Goal: Task Accomplishment & Management: Manage account settings

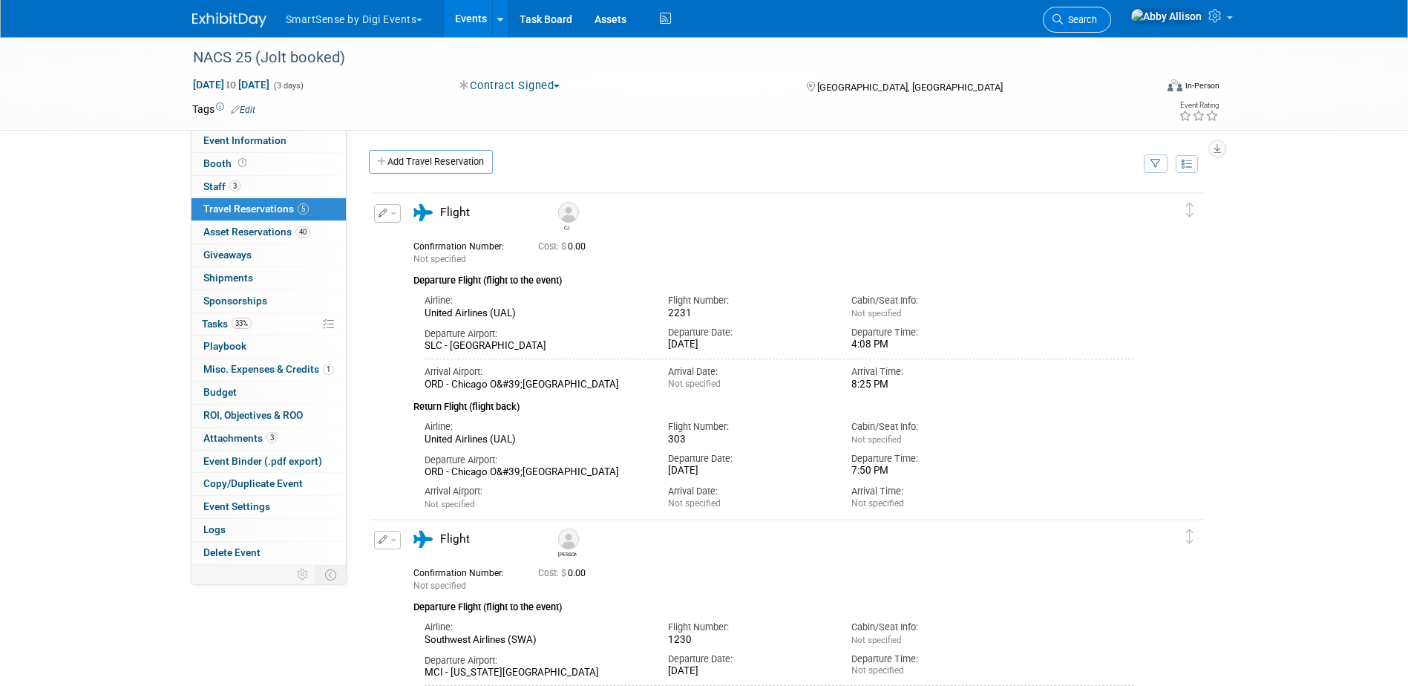
click at [1111, 30] on link "Search" at bounding box center [1077, 20] width 68 height 26
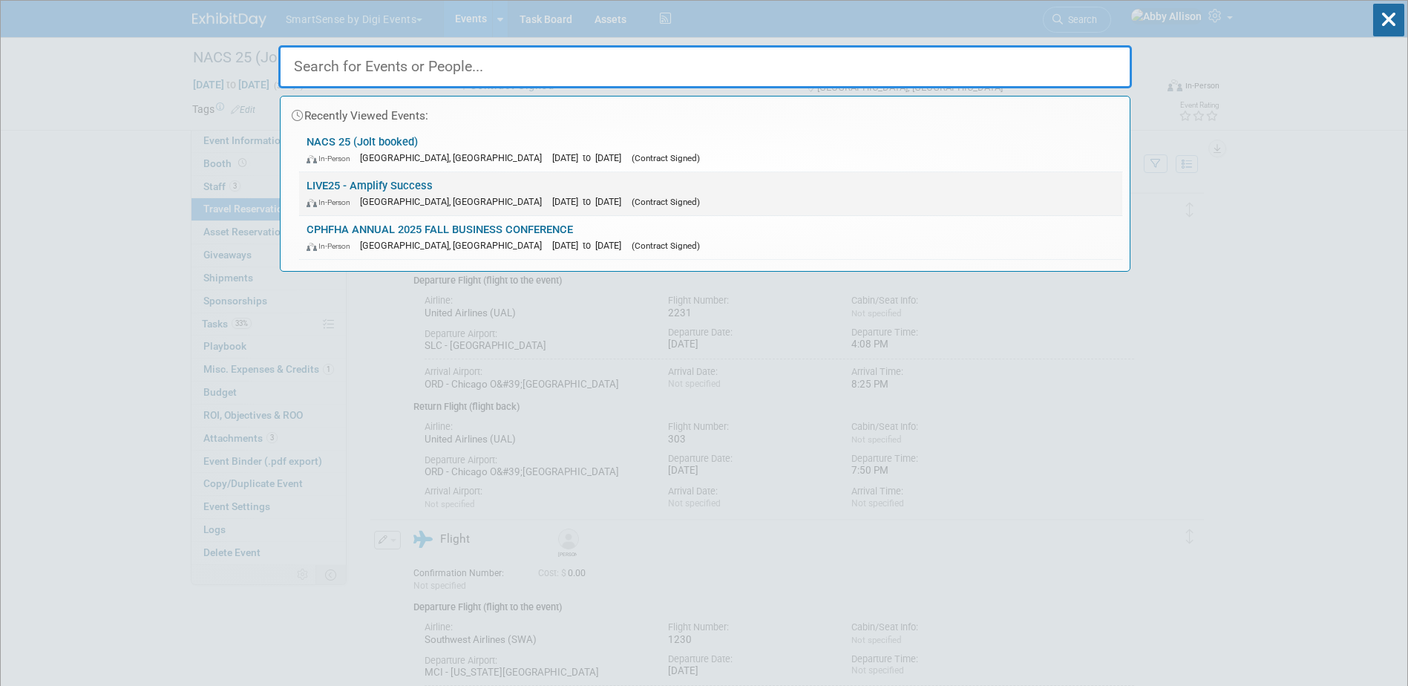
click at [378, 197] on span "[GEOGRAPHIC_DATA], [GEOGRAPHIC_DATA]" at bounding box center [454, 201] width 189 height 11
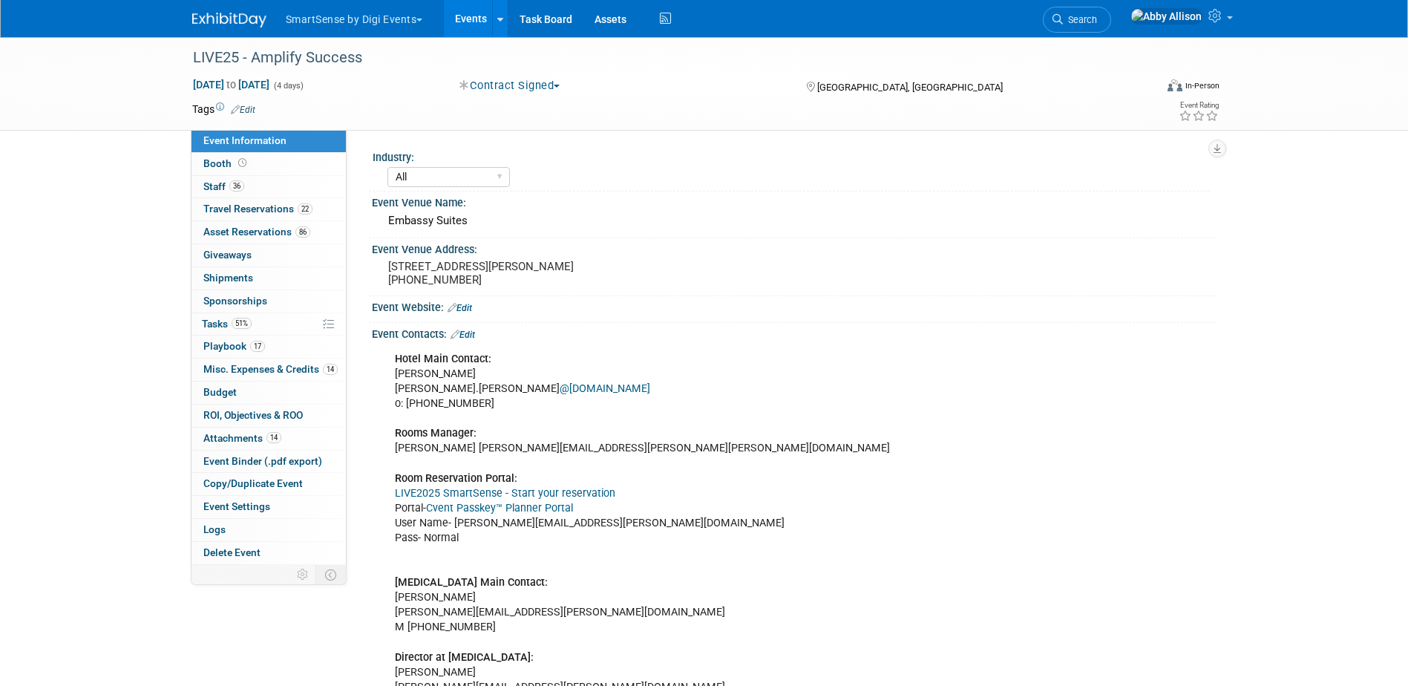
select select "All"
click at [237, 352] on link "17 Playbook 17" at bounding box center [268, 346] width 154 height 22
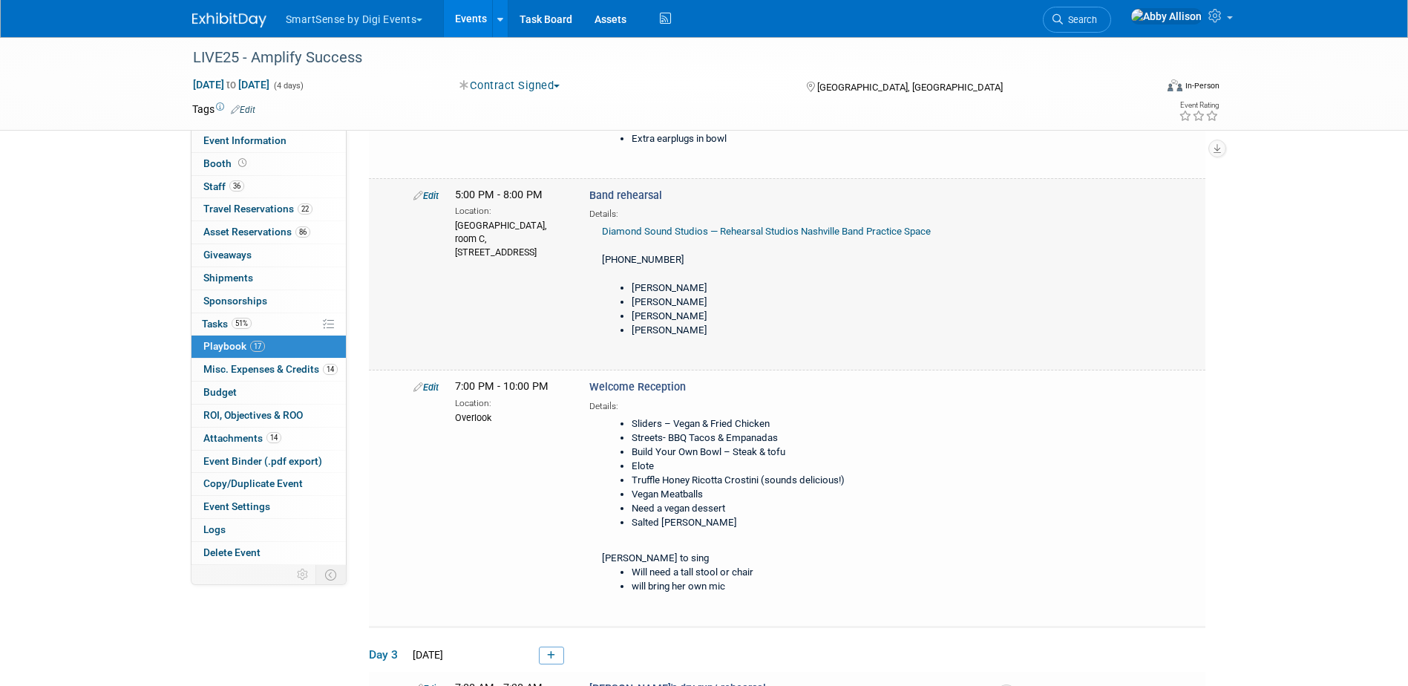
scroll to position [297, 0]
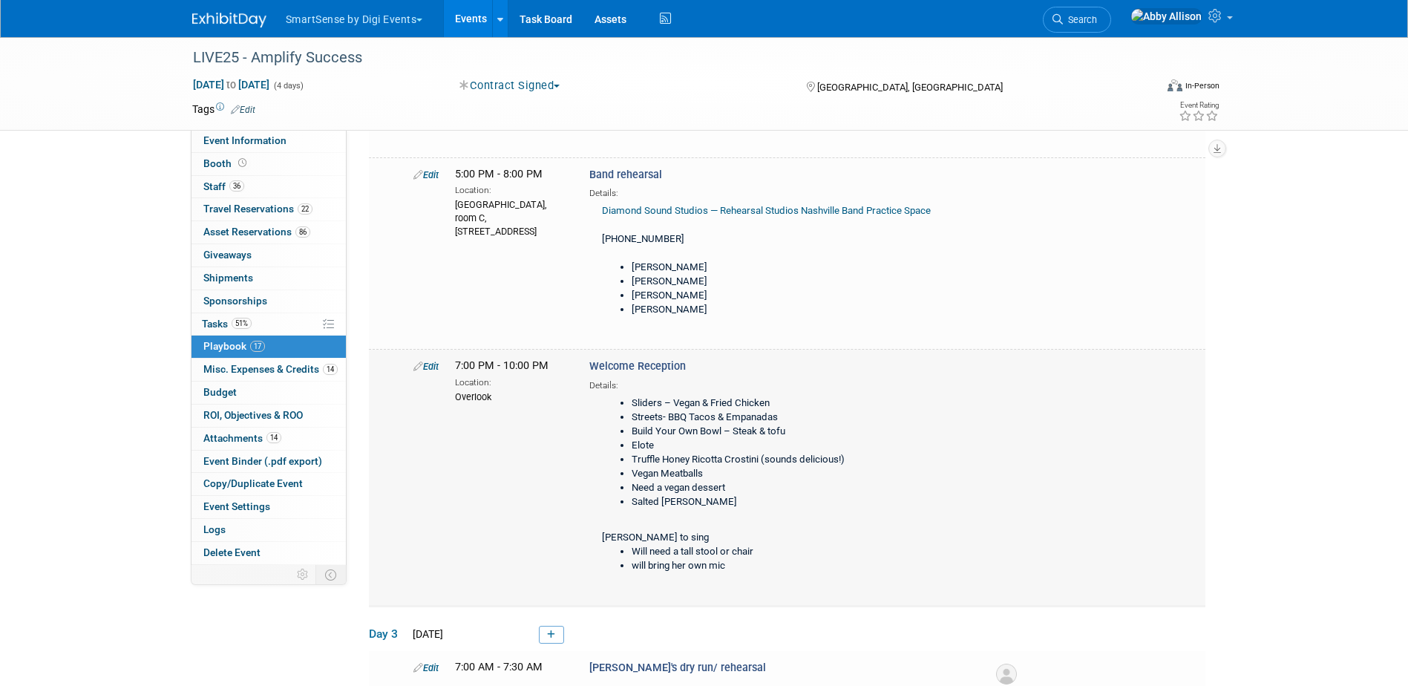
click at [433, 367] on link "Edit" at bounding box center [425, 366] width 25 height 11
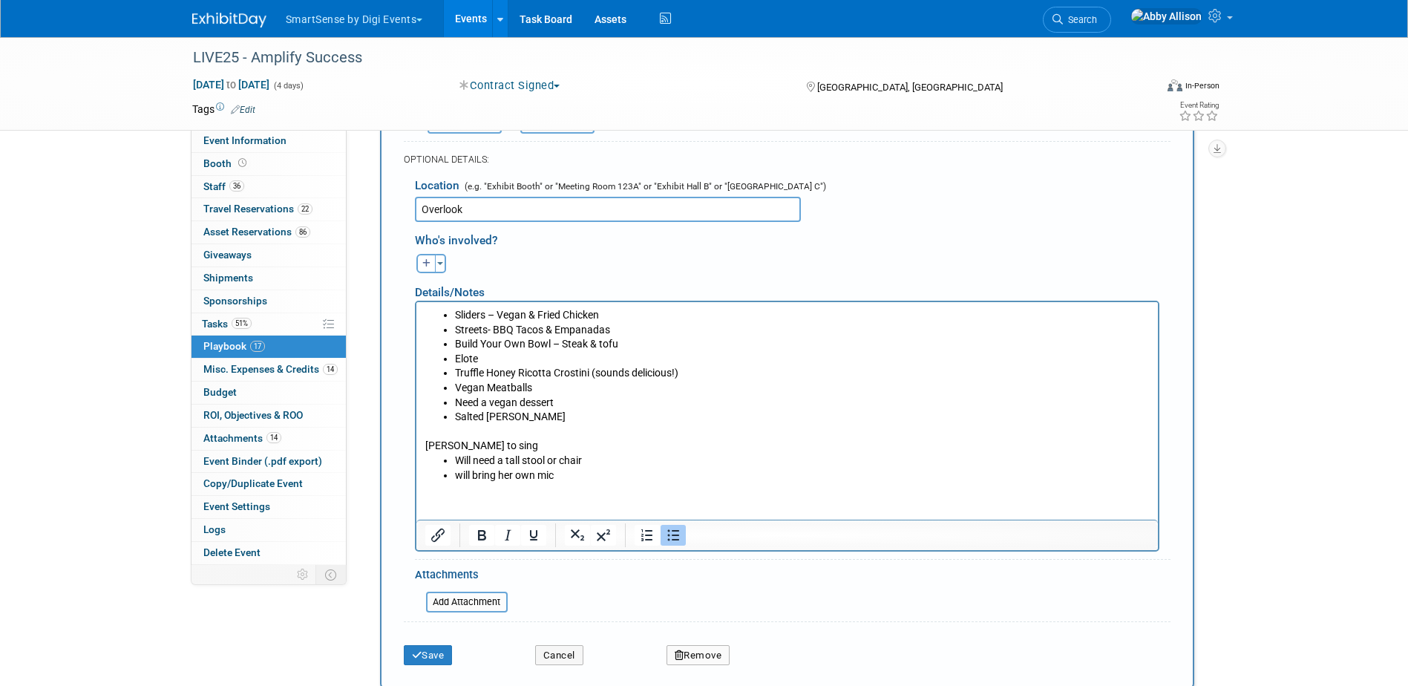
scroll to position [774, 0]
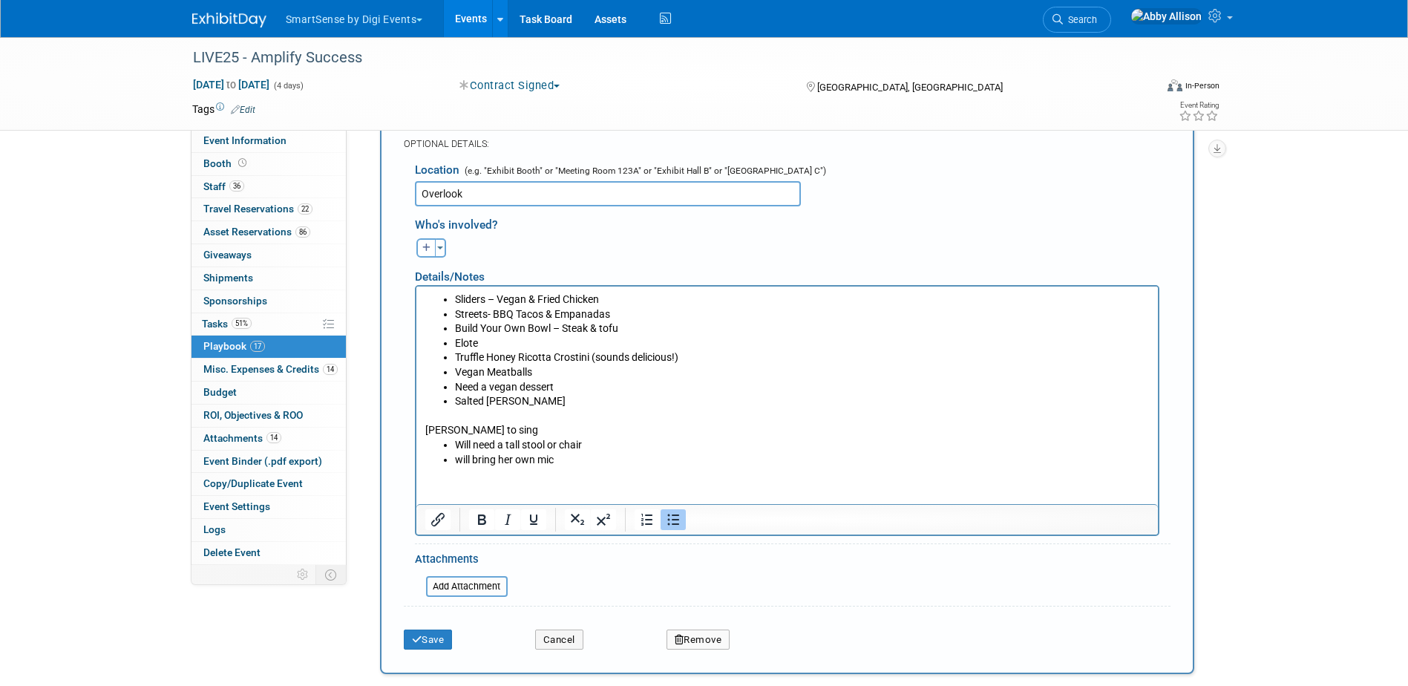
click at [598, 447] on li "Will need a tall stool or chair" at bounding box center [801, 444] width 695 height 15
click at [442, 643] on button "Save" at bounding box center [428, 639] width 49 height 21
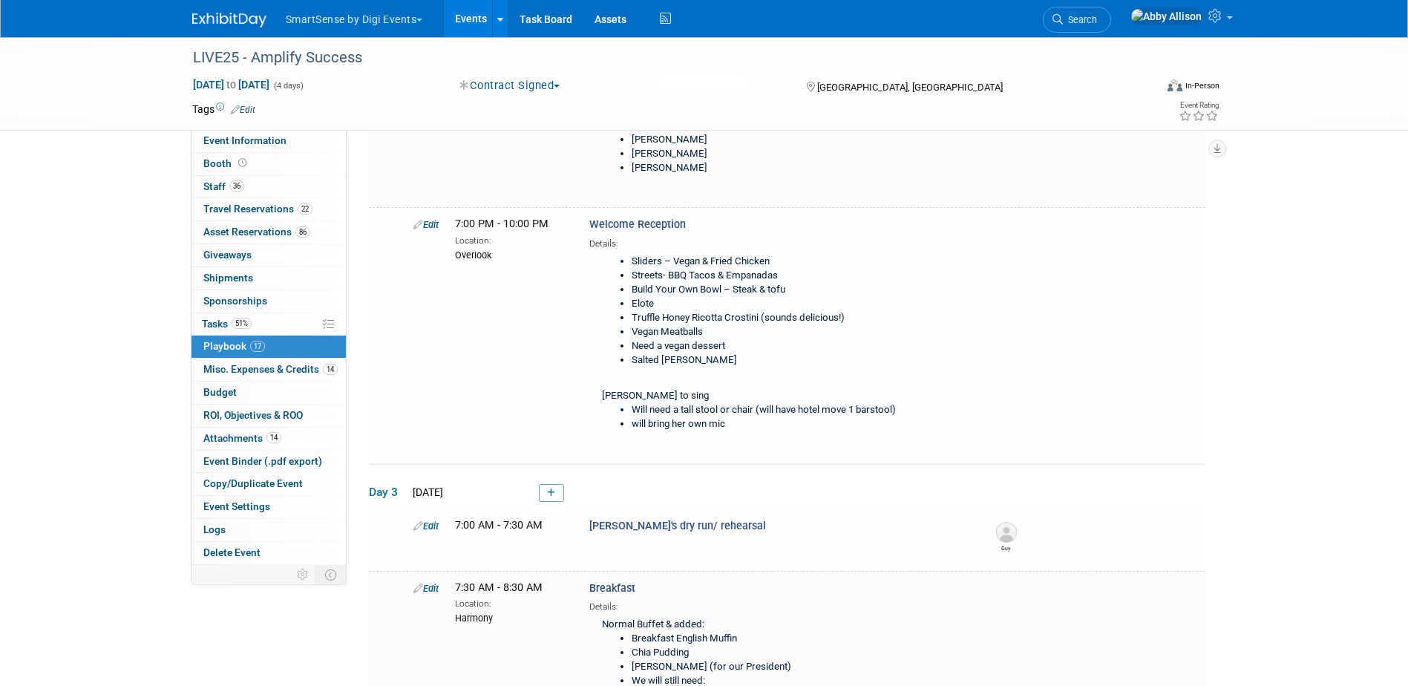
scroll to position [460, 0]
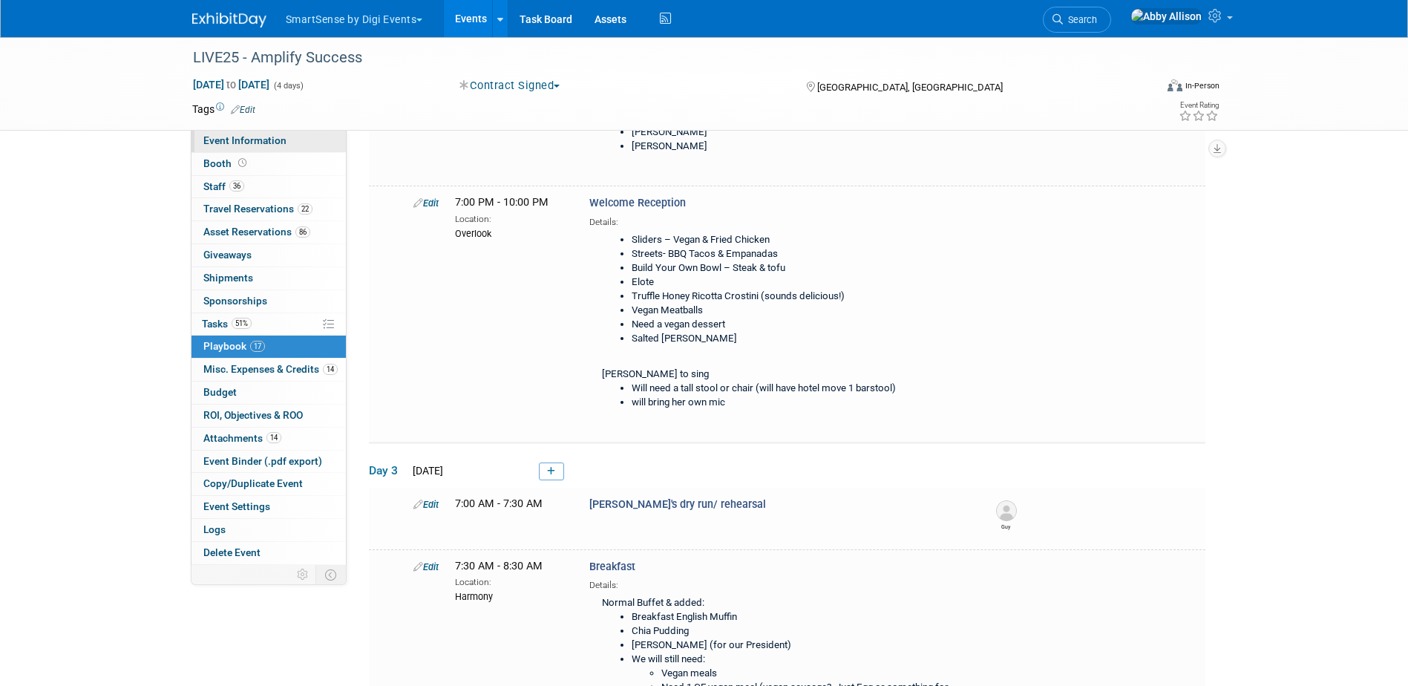
click at [202, 137] on link "Event Information" at bounding box center [268, 141] width 154 height 22
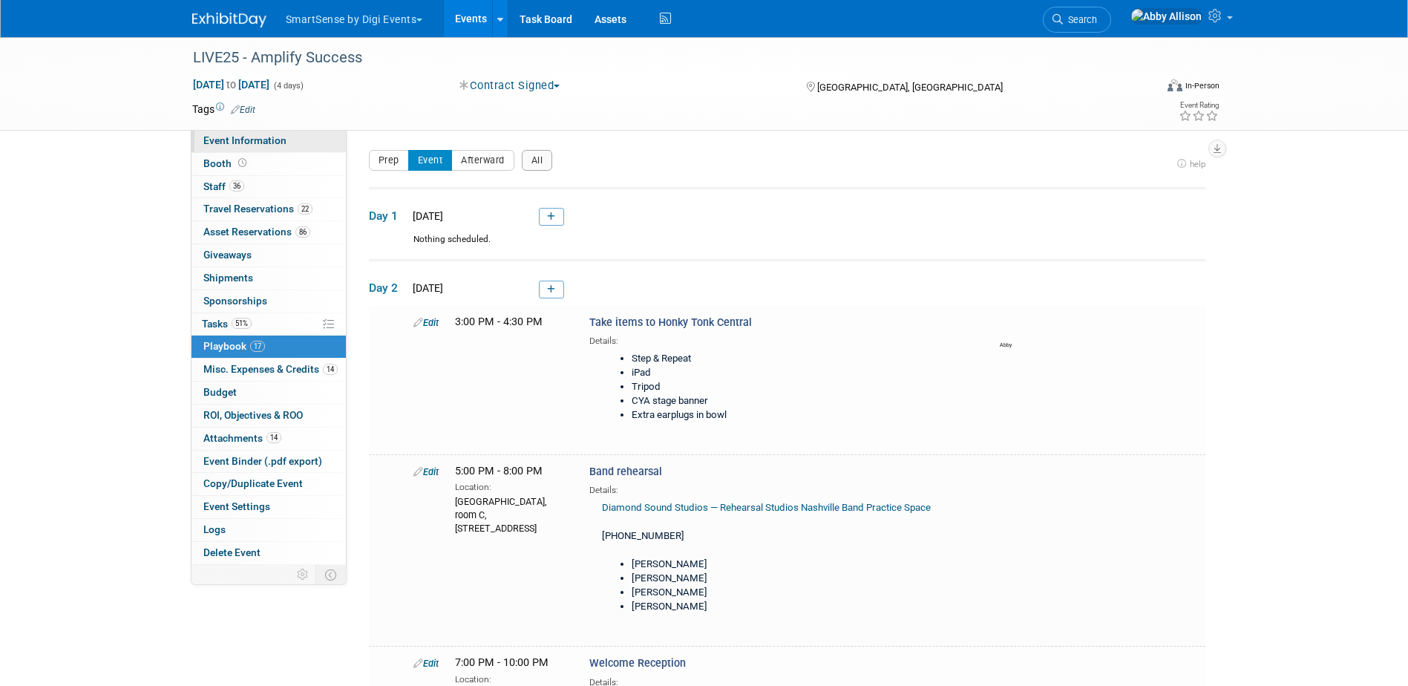
select select "All"
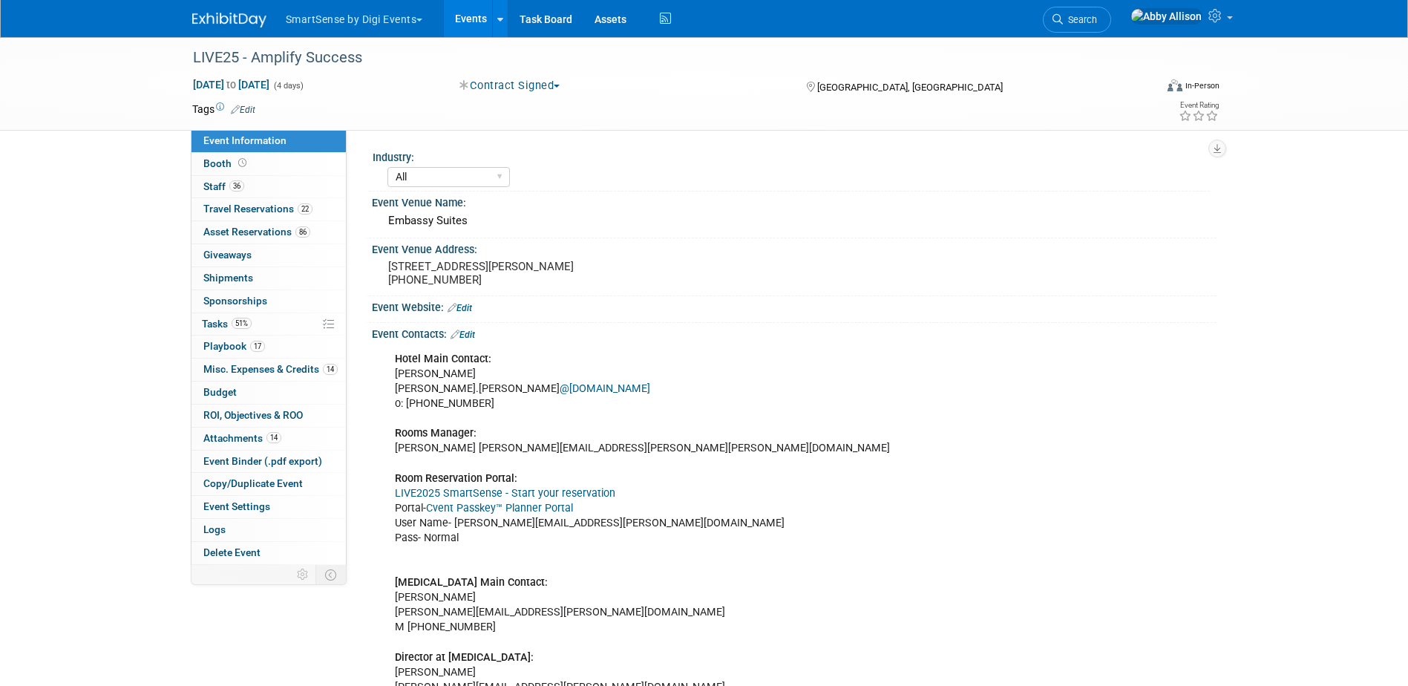
click at [462, 508] on link "Cvent Passkey™ Planner Portal" at bounding box center [499, 508] width 147 height 13
click at [475, 7] on link "Events" at bounding box center [471, 18] width 54 height 37
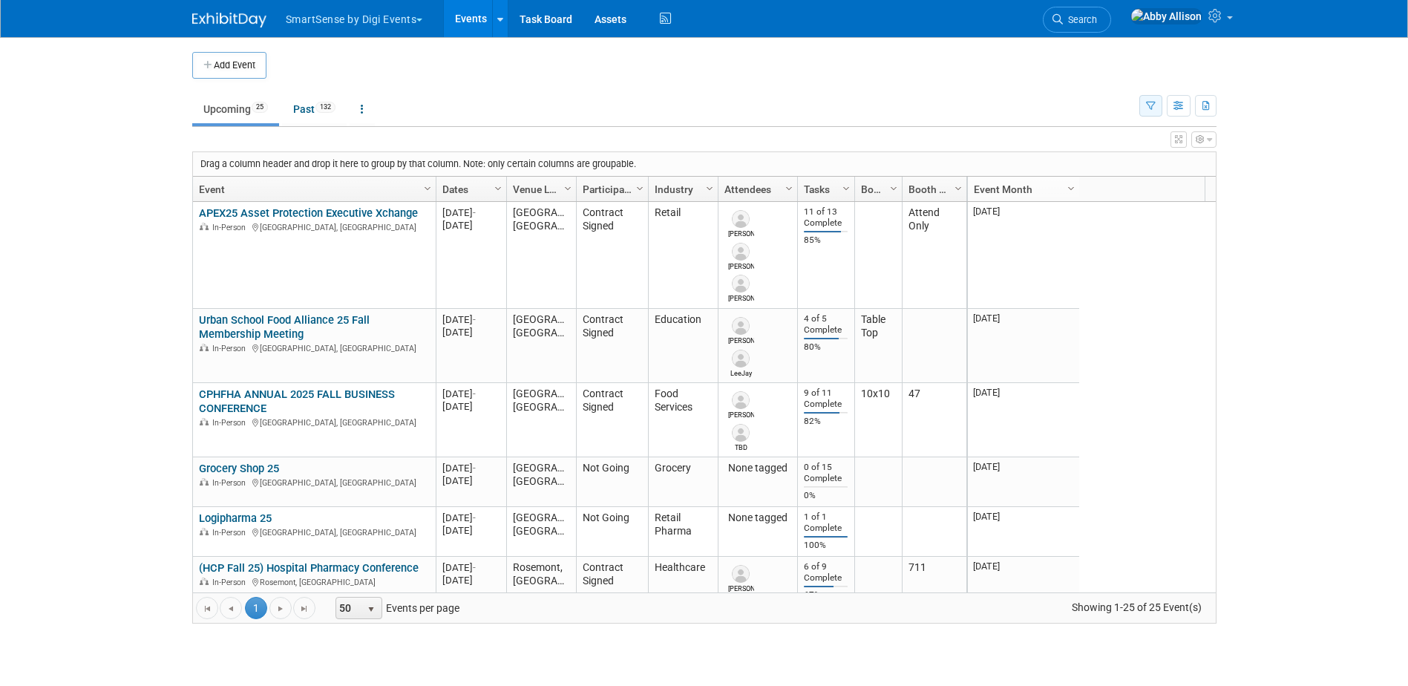
click at [1147, 103] on icon "button" at bounding box center [1151, 107] width 10 height 10
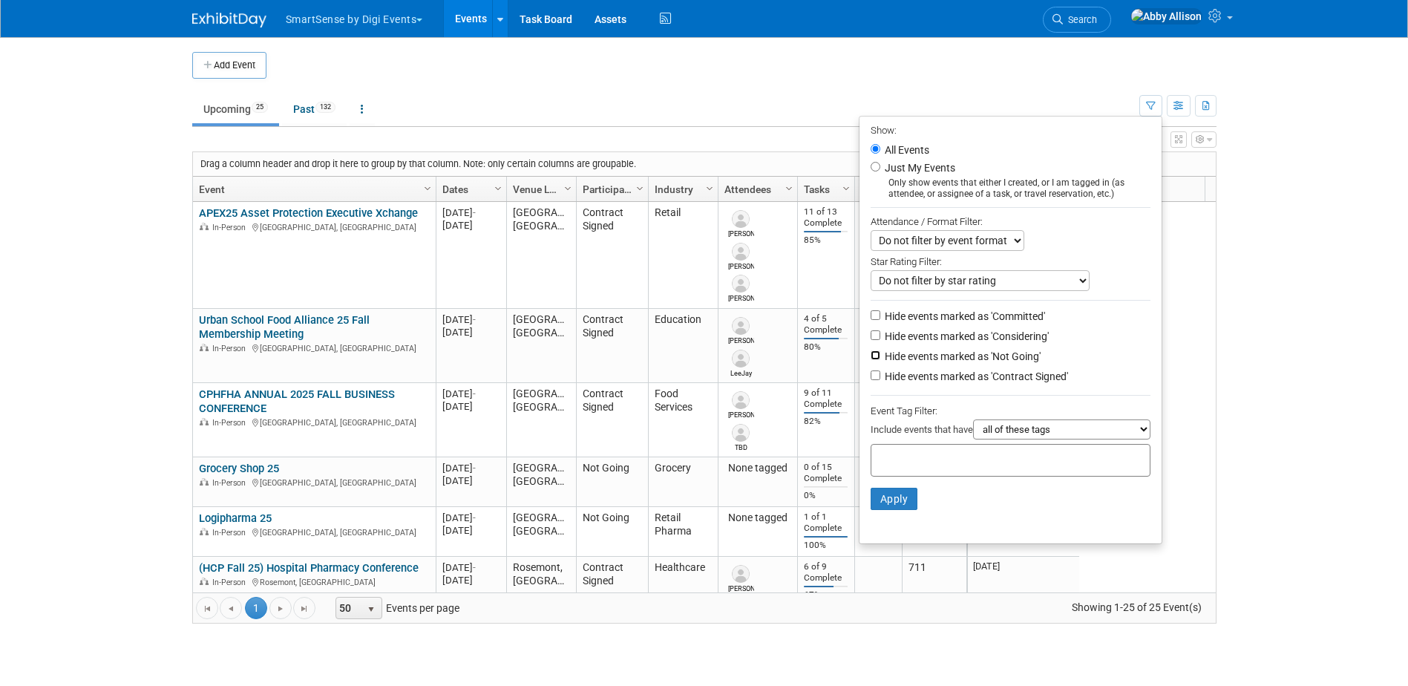
click at [870, 360] on input "Hide events marked as 'Not Going'" at bounding box center [875, 355] width 10 height 10
checkbox input "true"
click at [879, 505] on button "Apply" at bounding box center [893, 499] width 47 height 22
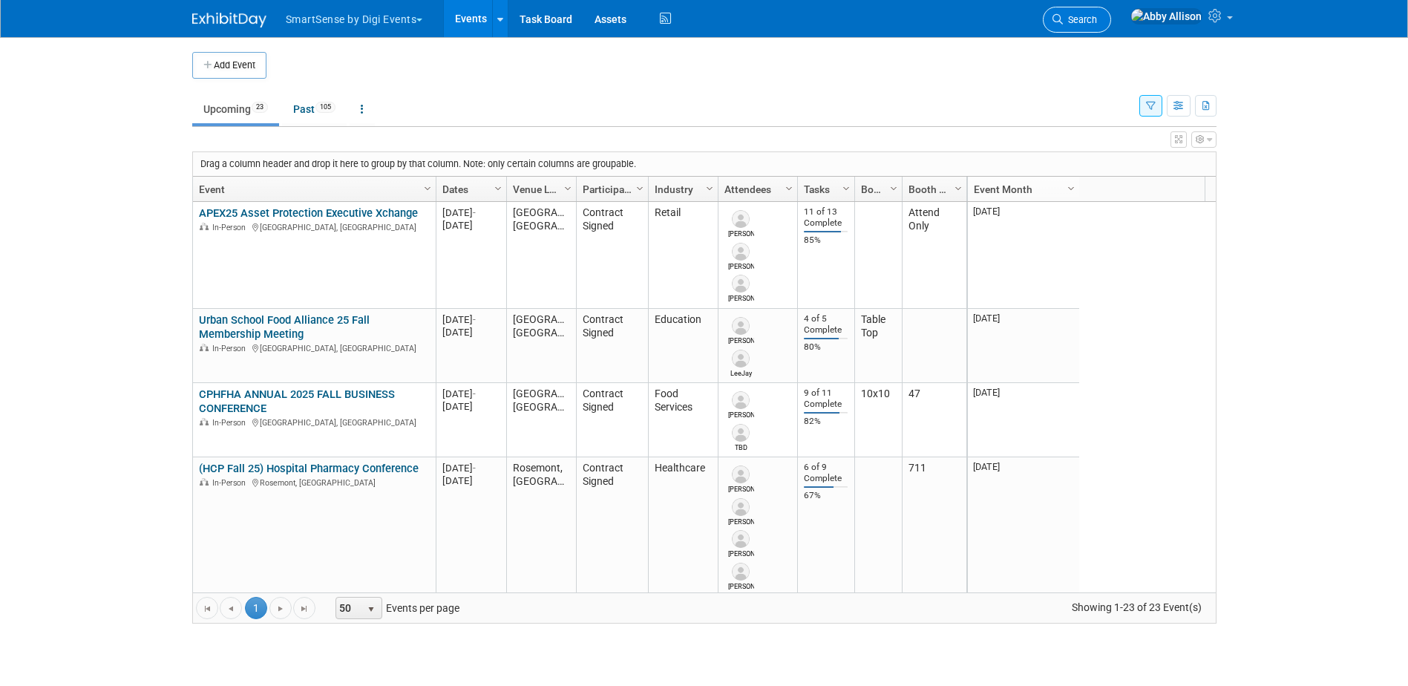
click at [1097, 19] on span "Search" at bounding box center [1080, 19] width 34 height 11
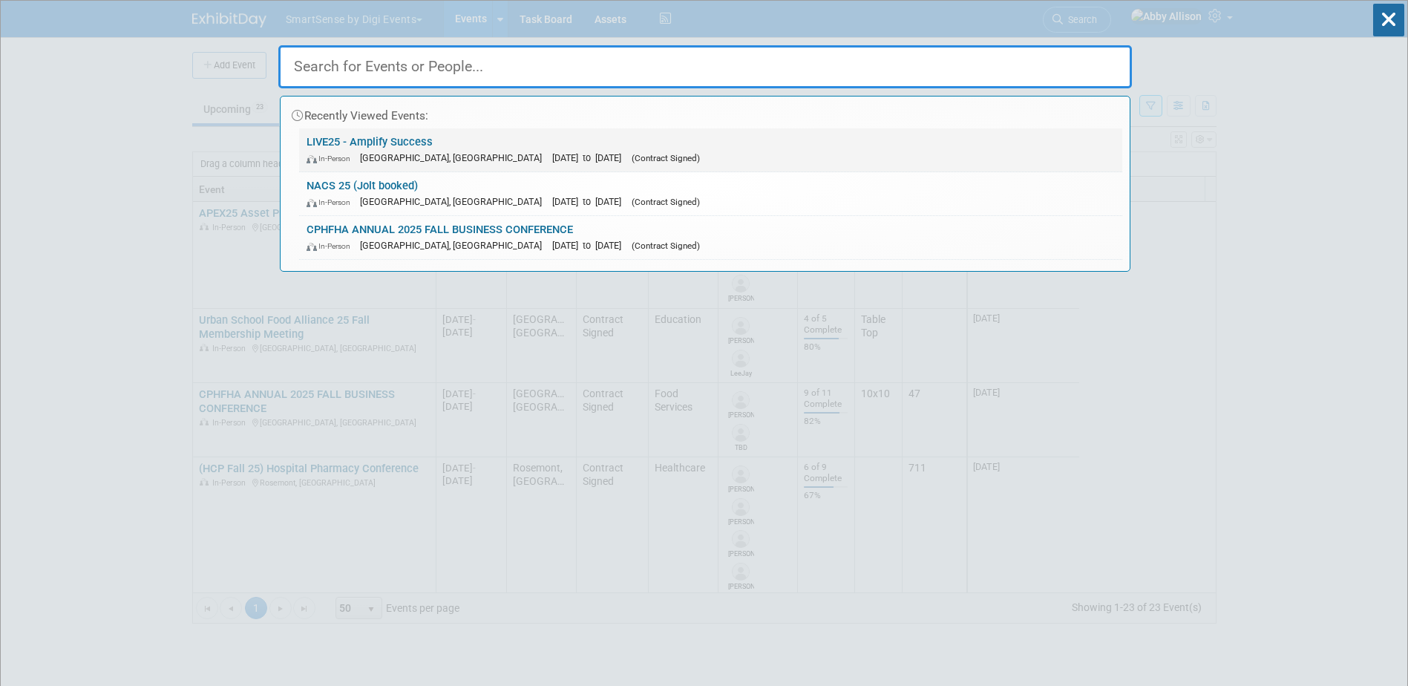
click at [331, 148] on link "LIVE25 - Amplify Success In-Person Nashville, TN Oct 21, 2025 to Oct 24, 2025 (…" at bounding box center [710, 149] width 823 height 43
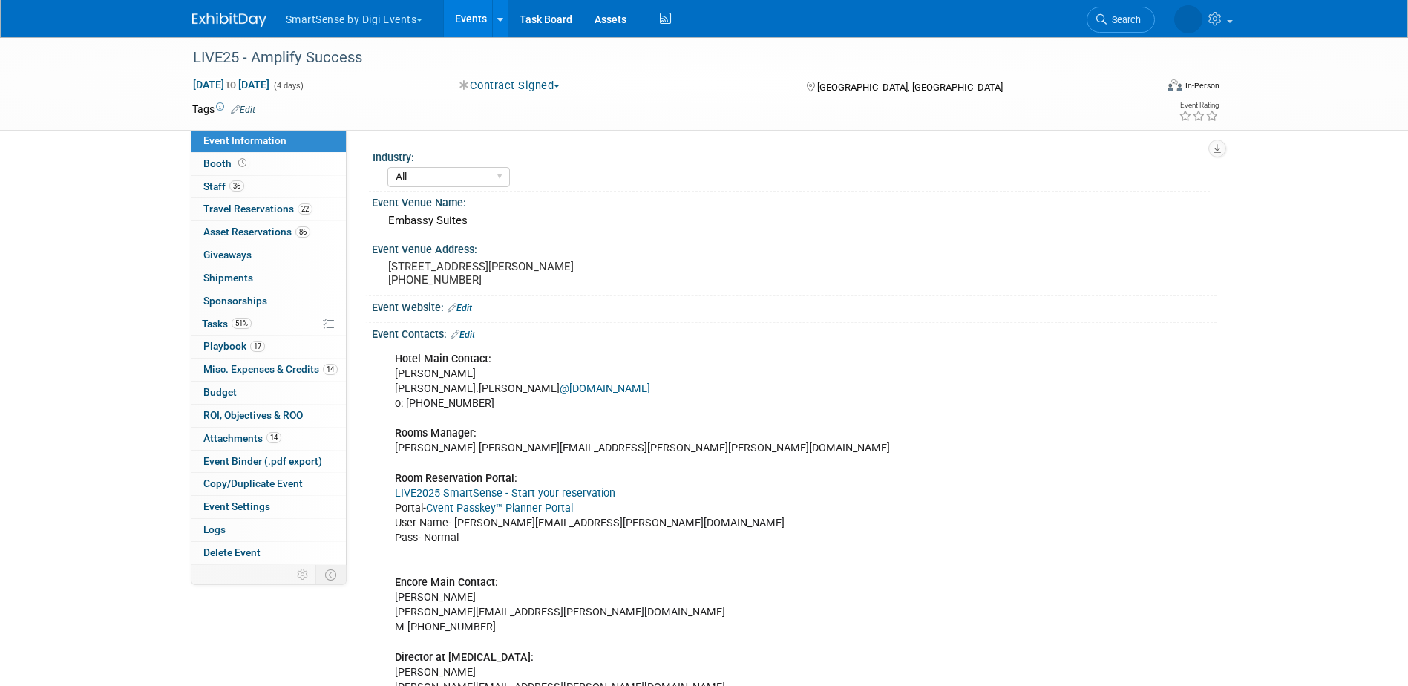
select select "All"
click at [211, 327] on span "Tasks 51%" at bounding box center [227, 324] width 50 height 12
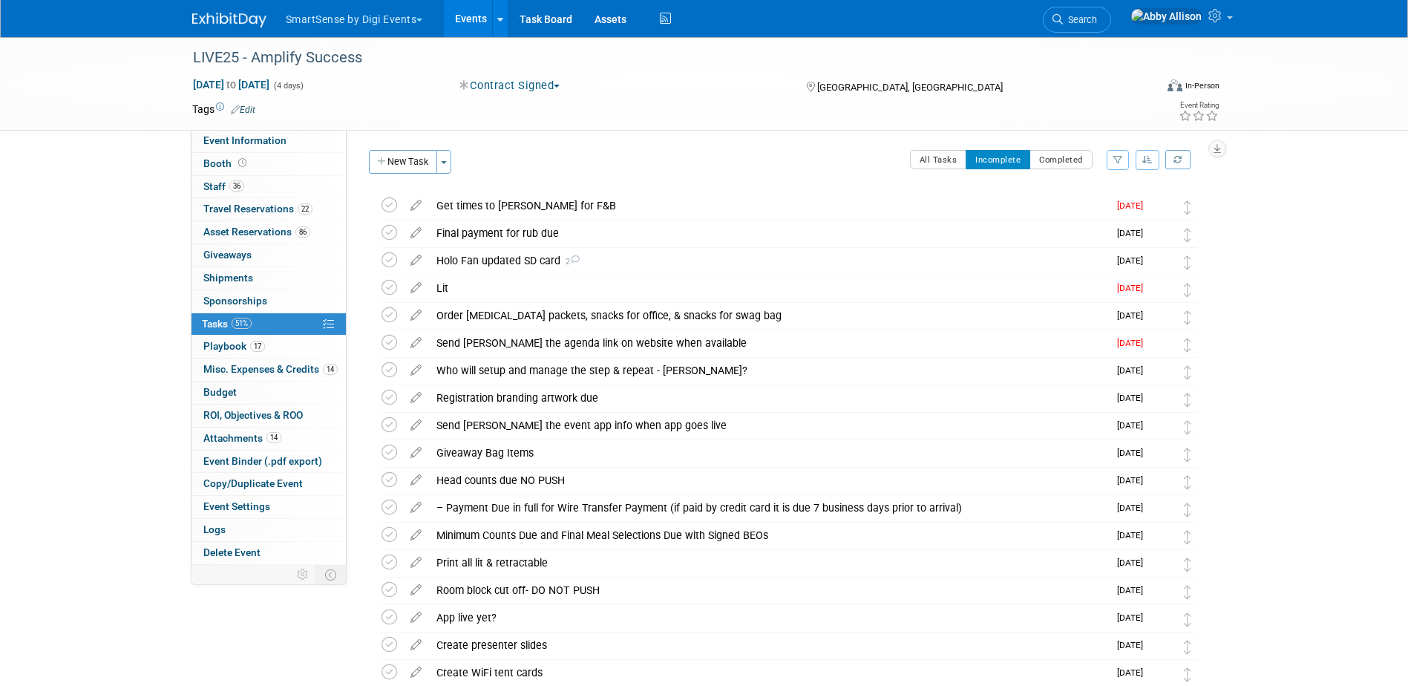
click at [1141, 160] on button "button" at bounding box center [1147, 160] width 24 height 20
click at [1104, 235] on link "By Due Date" at bounding box center [1105, 227] width 106 height 21
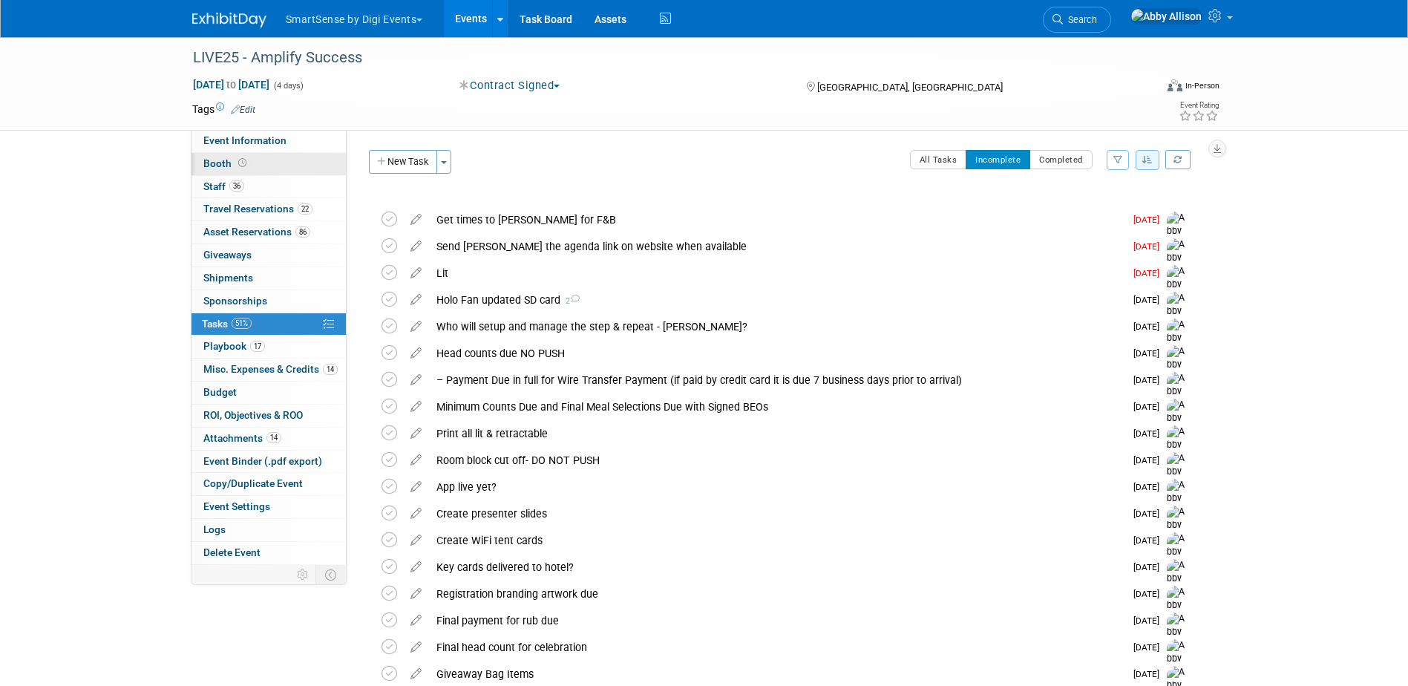
click at [232, 167] on span "Booth" at bounding box center [226, 163] width 46 height 12
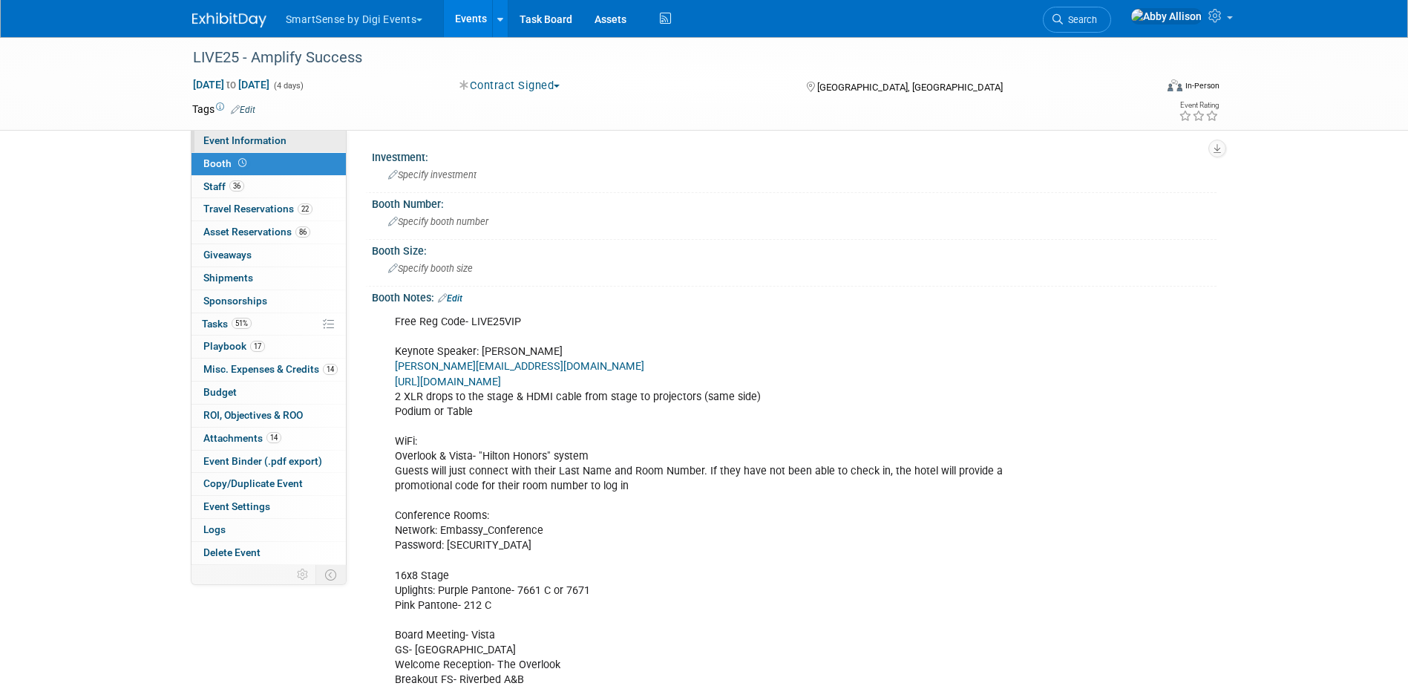
click at [239, 138] on span "Event Information" at bounding box center [244, 140] width 83 height 12
select select "All"
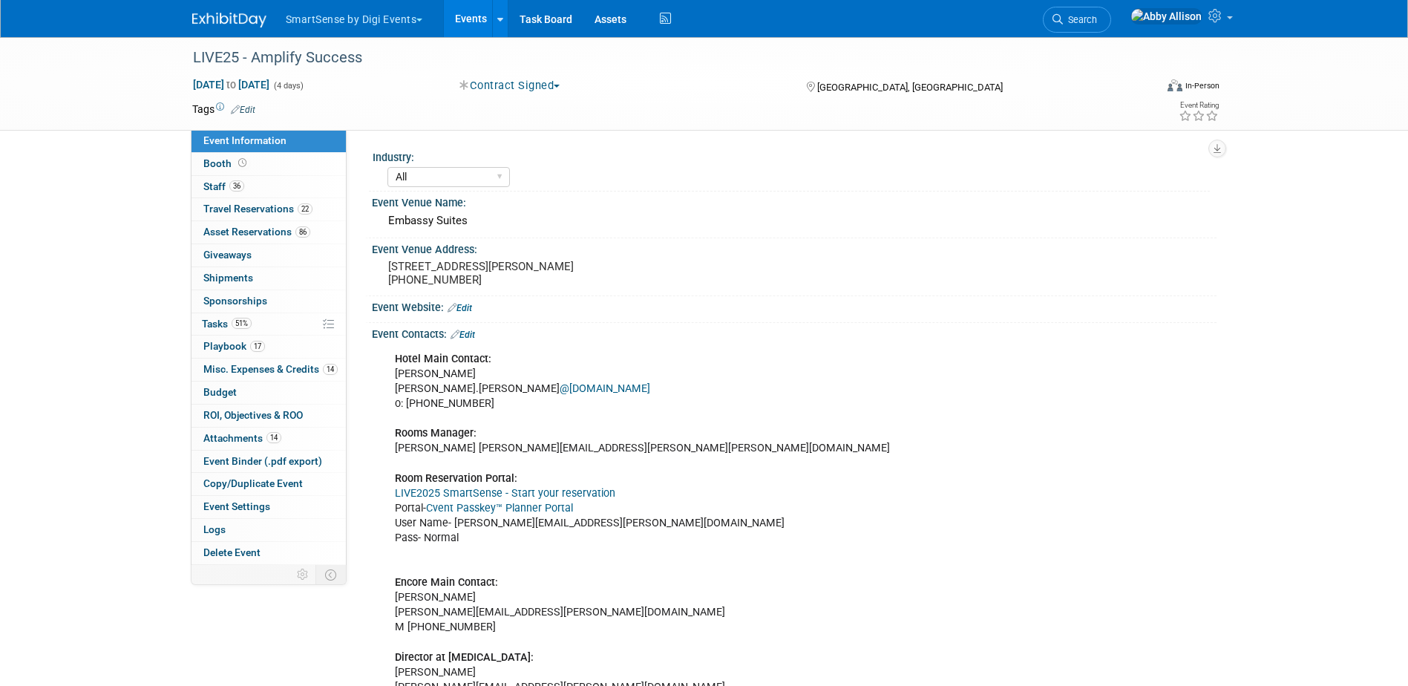
click at [485, 506] on link "Cvent Passkey™ Planner Portal" at bounding box center [499, 508] width 147 height 13
click at [227, 324] on span "Tasks 51%" at bounding box center [227, 324] width 50 height 12
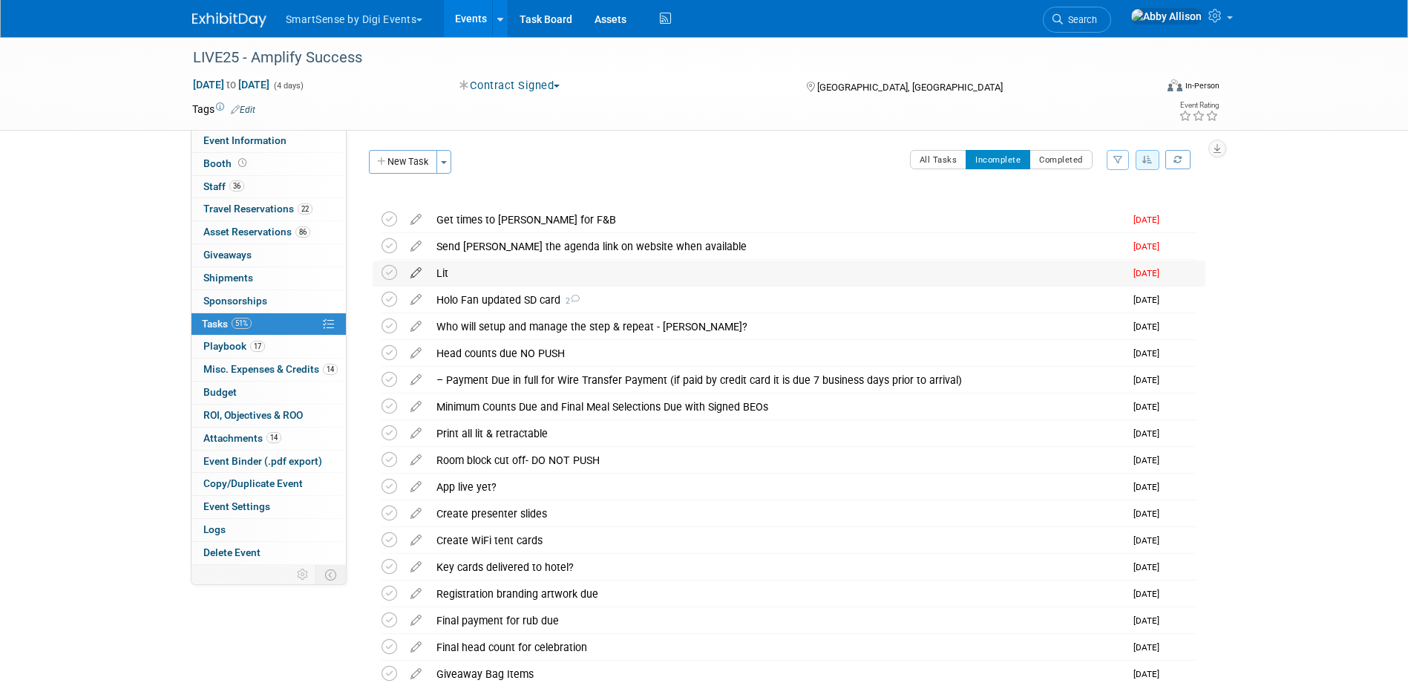
click at [416, 276] on icon at bounding box center [416, 269] width 26 height 19
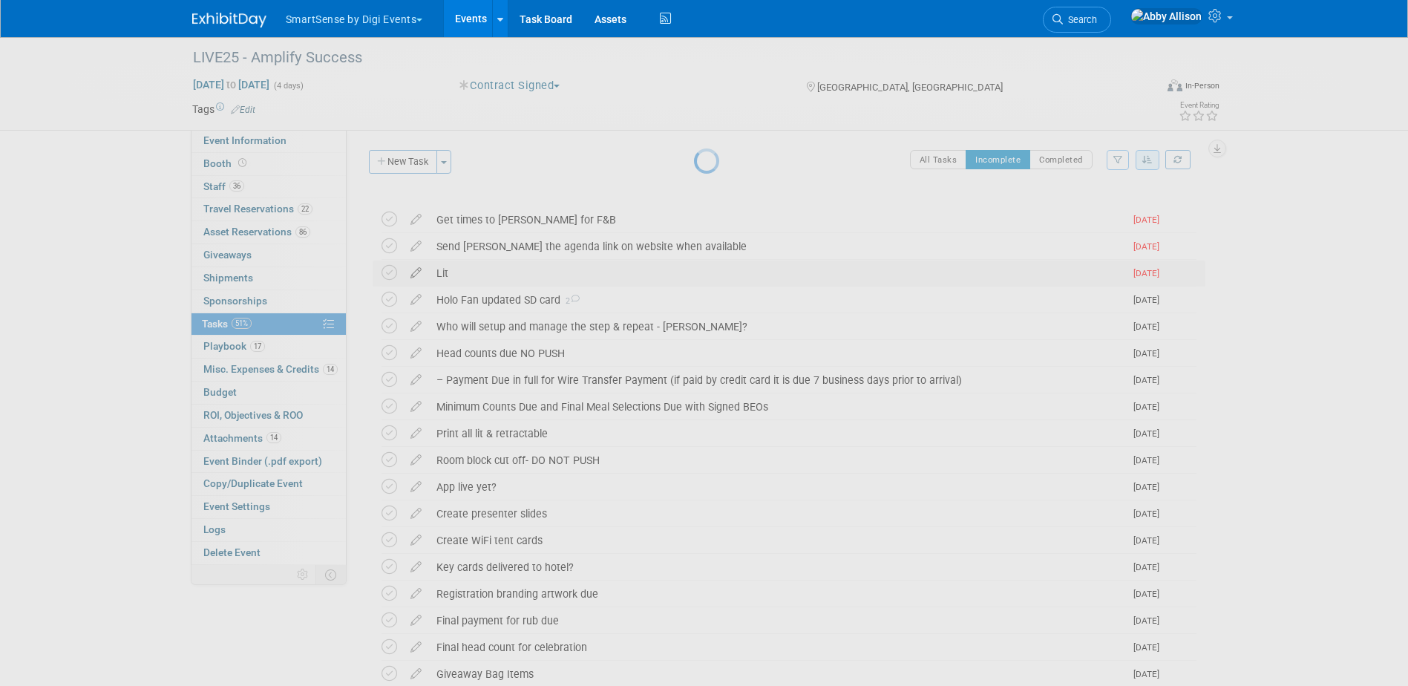
select select "8"
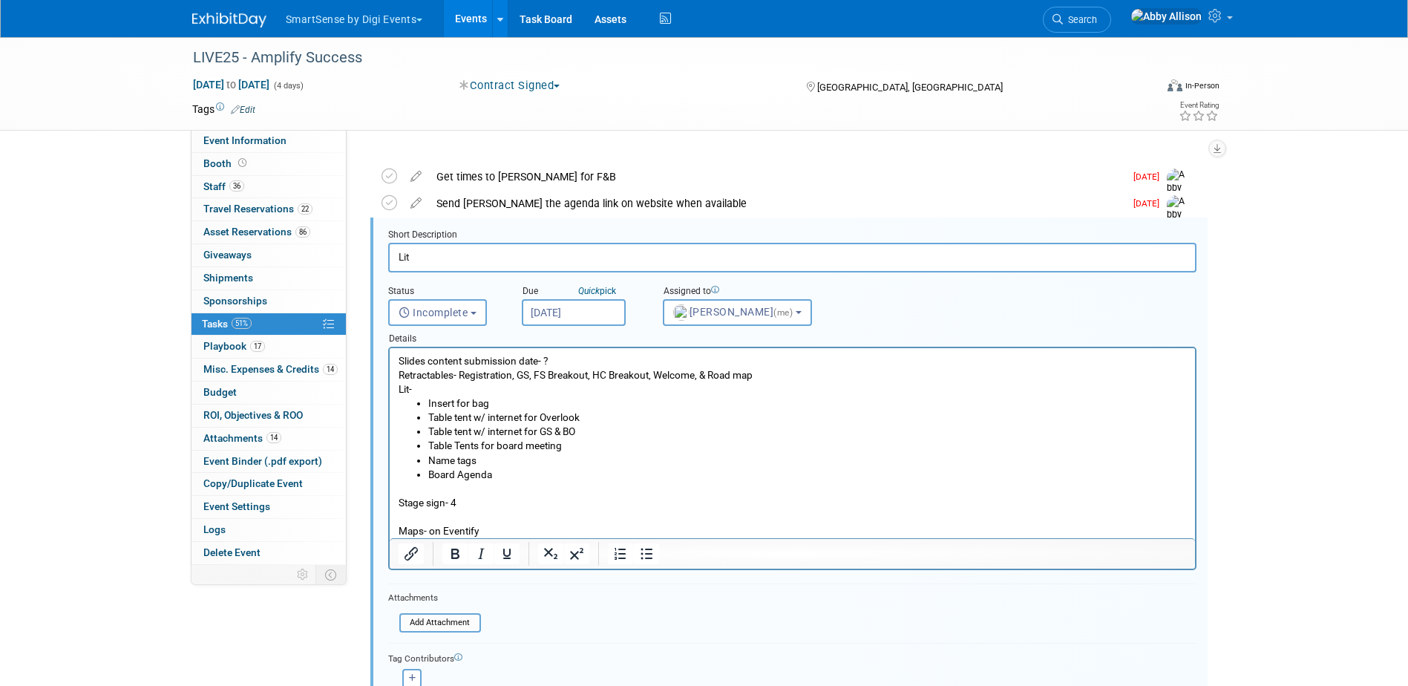
click at [583, 310] on input "[DATE]" at bounding box center [574, 312] width 104 height 27
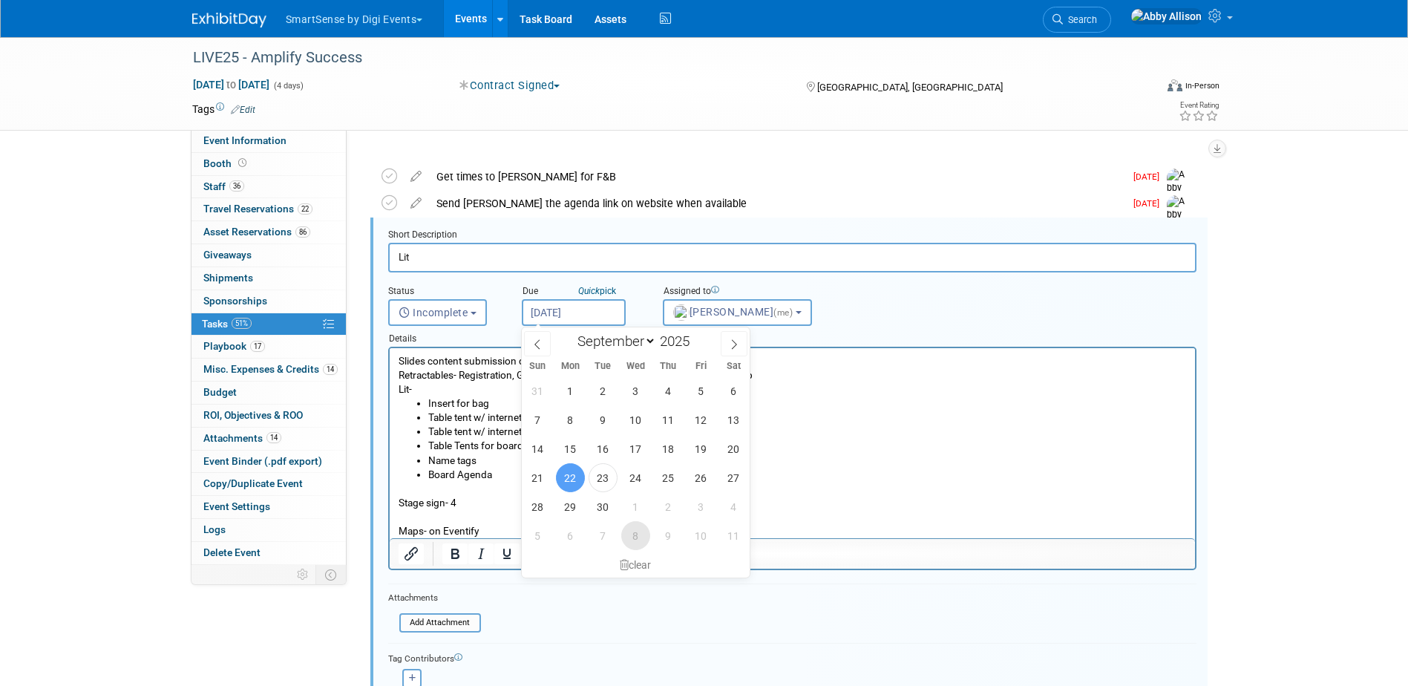
click at [637, 542] on span "8" at bounding box center [635, 535] width 29 height 29
type input "[DATE]"
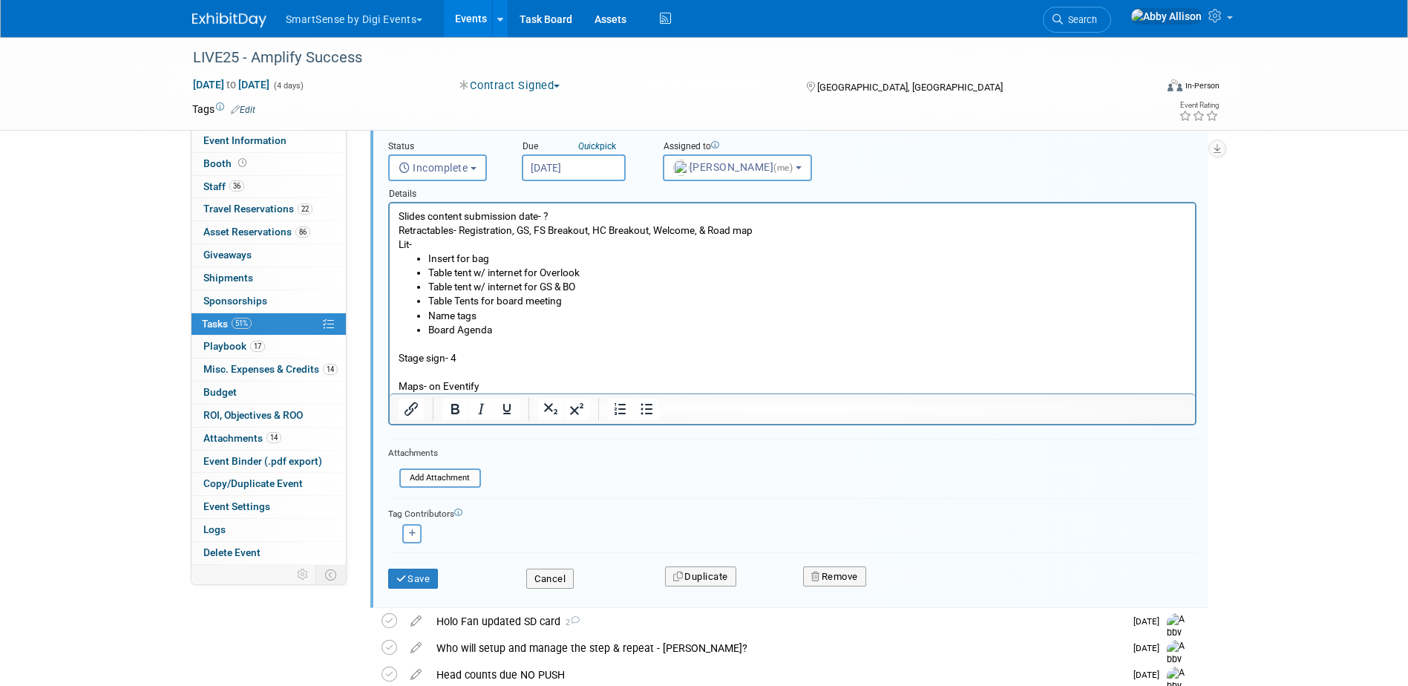
scroll to position [191, 0]
click at [411, 577] on button "Save" at bounding box center [413, 575] width 50 height 21
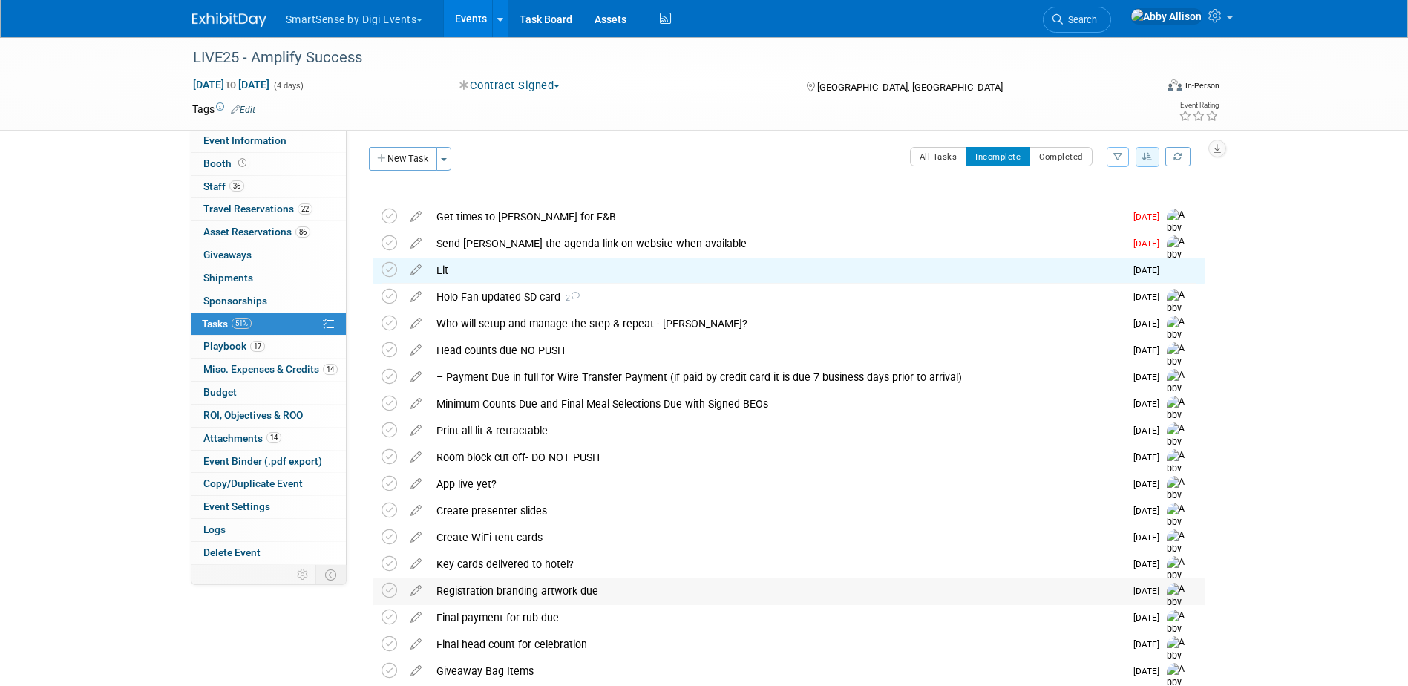
scroll to position [0, 0]
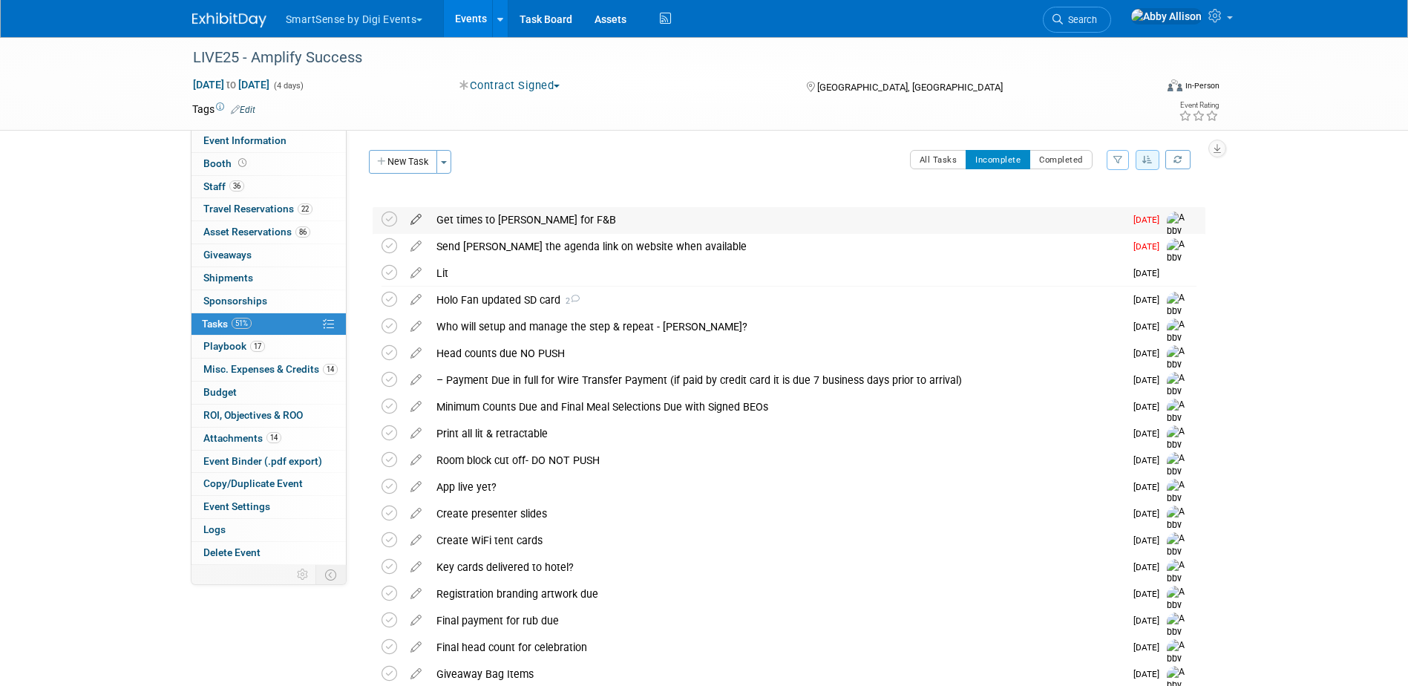
click at [412, 220] on icon at bounding box center [416, 216] width 26 height 19
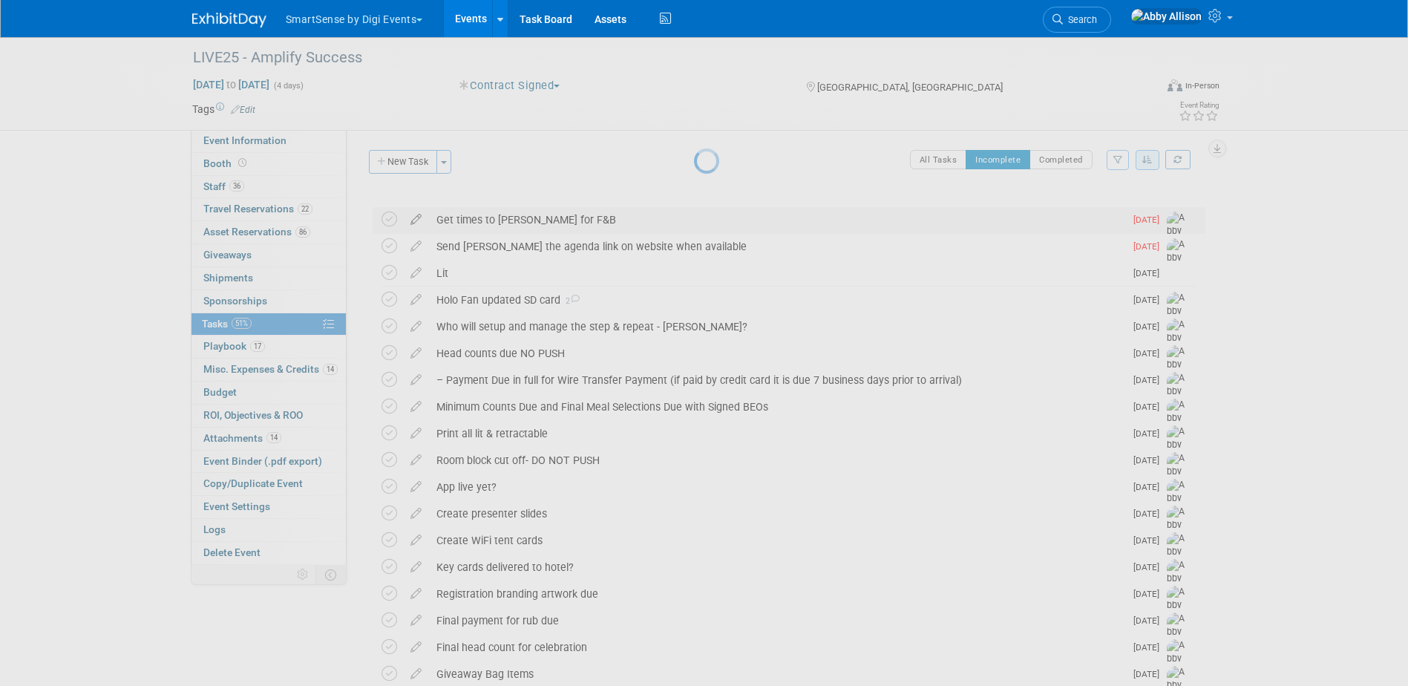
select select "8"
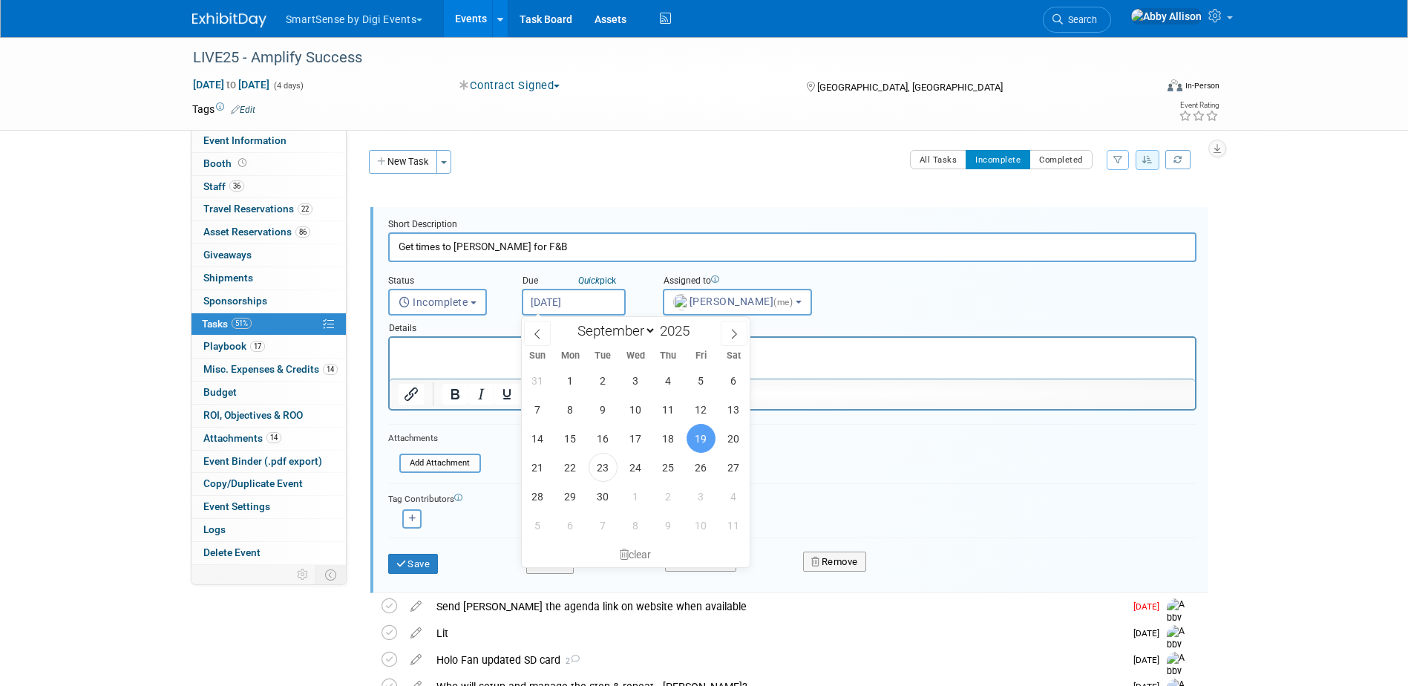
click at [545, 304] on input "[DATE]" at bounding box center [574, 302] width 104 height 27
click at [639, 465] on span "24" at bounding box center [635, 467] width 29 height 29
type input "[DATE]"
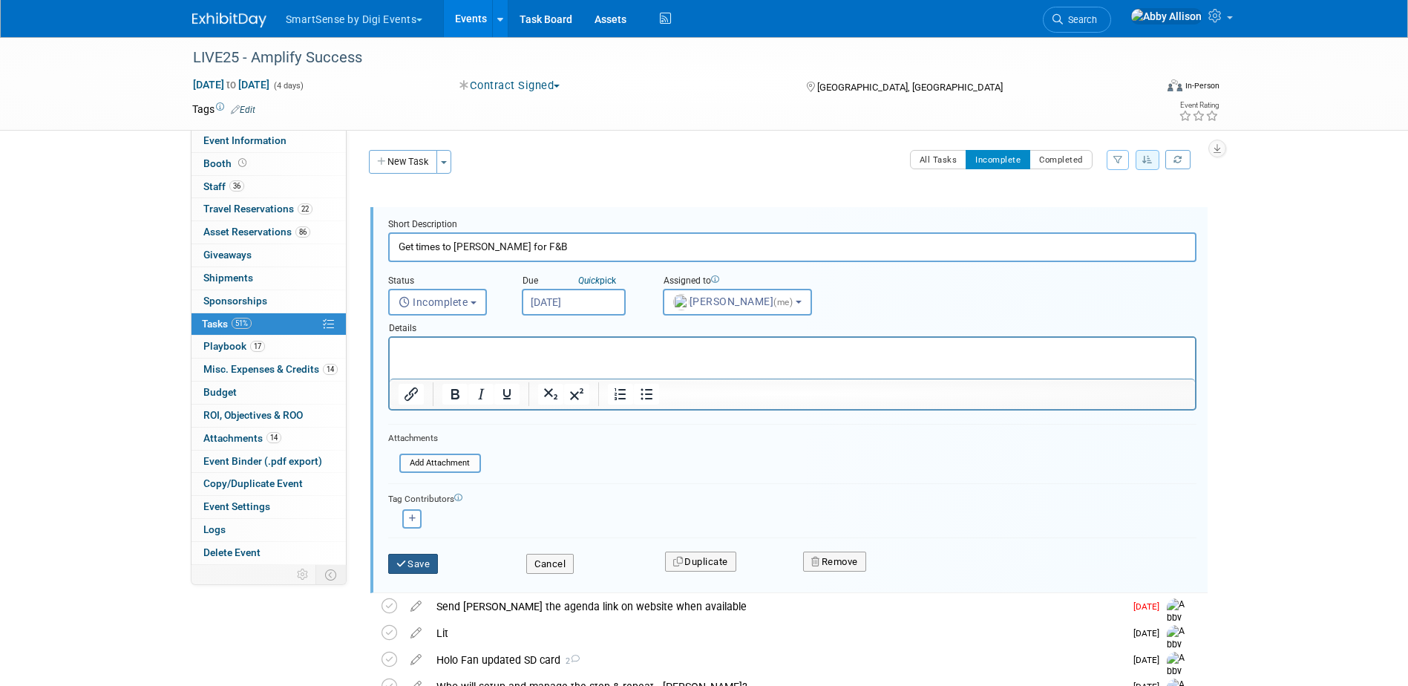
click at [421, 565] on button "Save" at bounding box center [413, 564] width 50 height 21
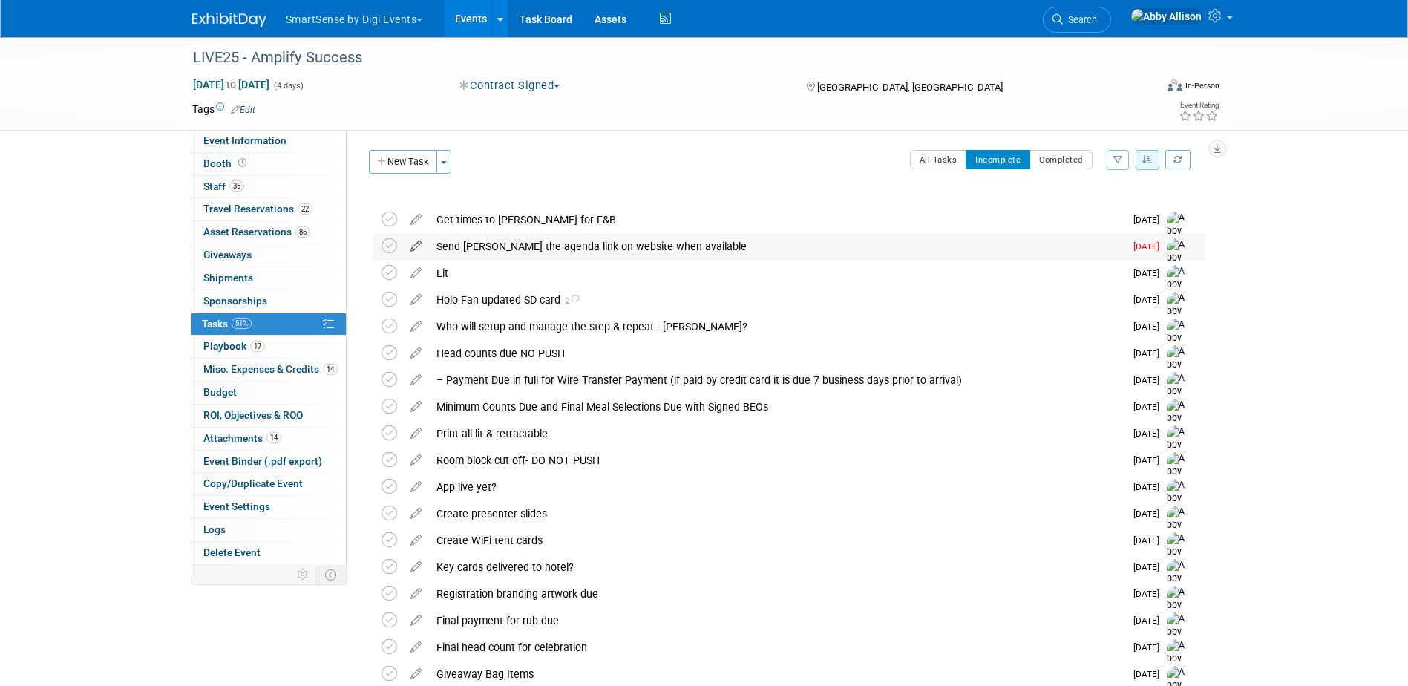
click at [419, 245] on icon at bounding box center [416, 243] width 26 height 19
select select "8"
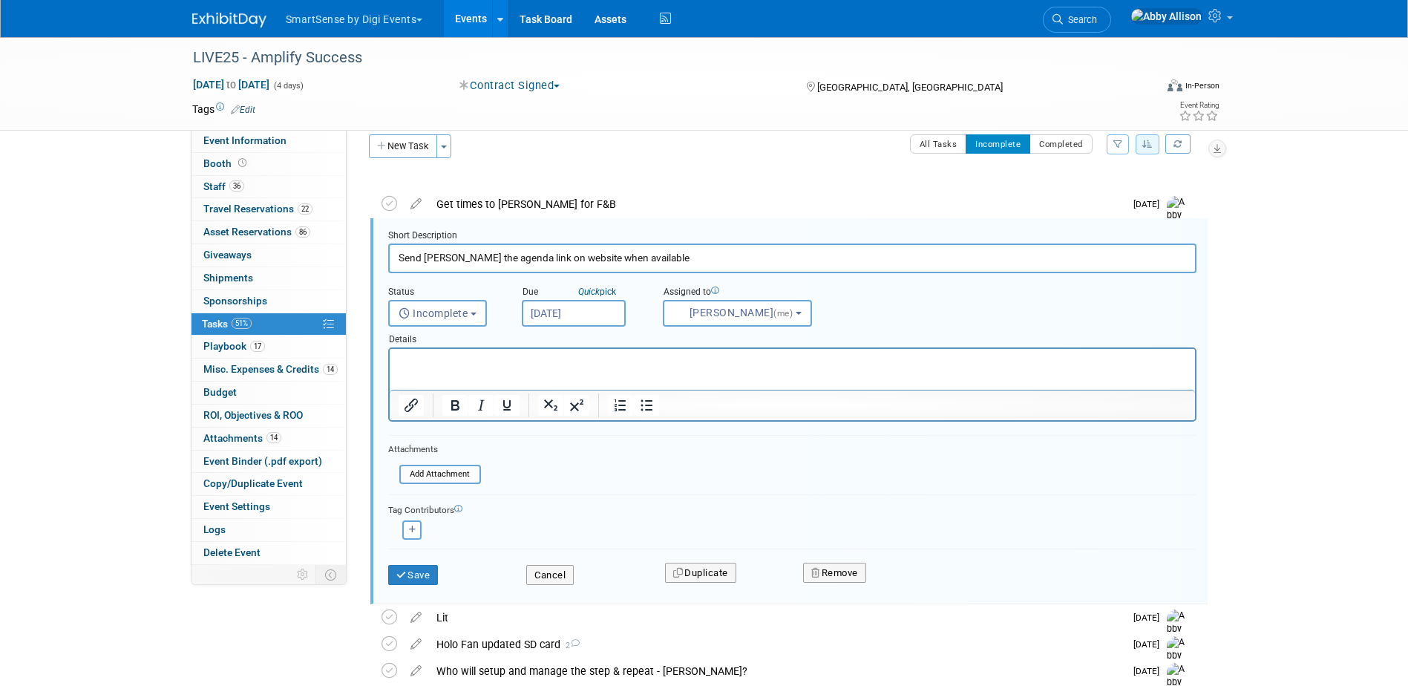
scroll to position [16, 0]
click at [566, 324] on input "[DATE]" at bounding box center [574, 312] width 104 height 27
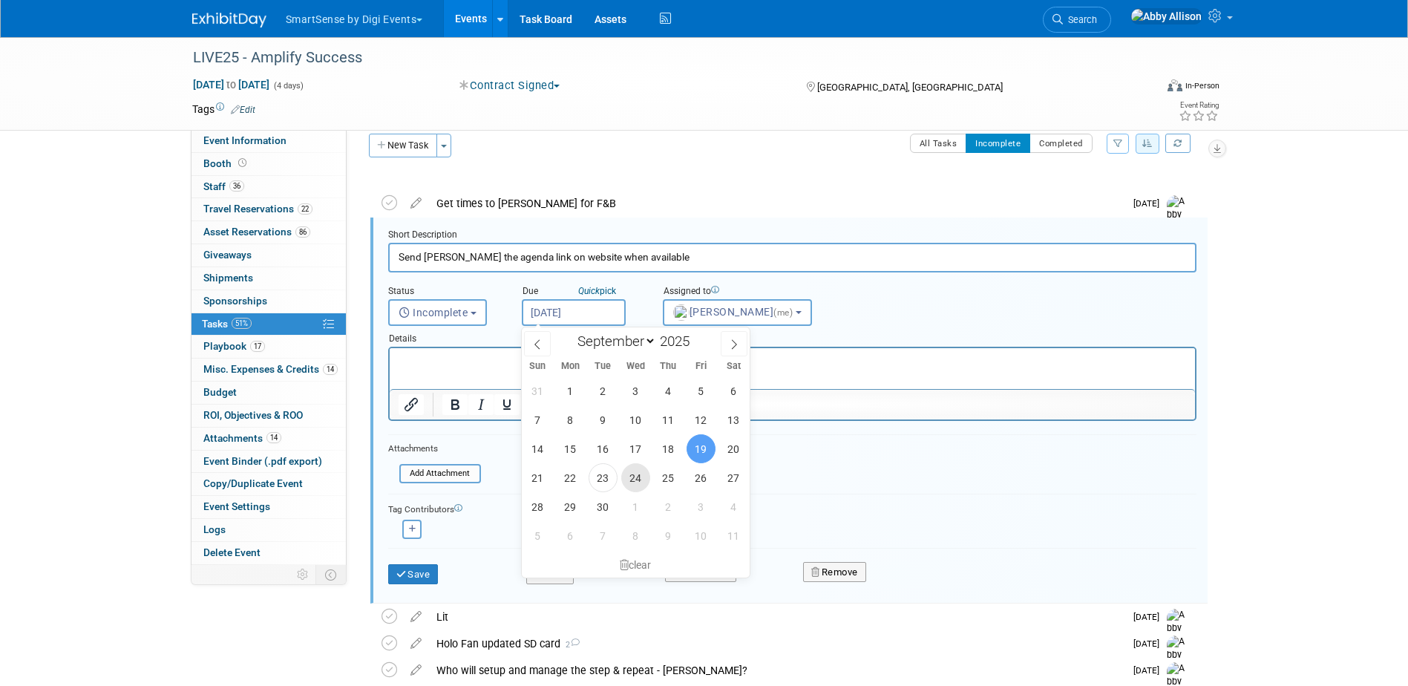
click at [641, 479] on span "24" at bounding box center [635, 477] width 29 height 29
type input "[DATE]"
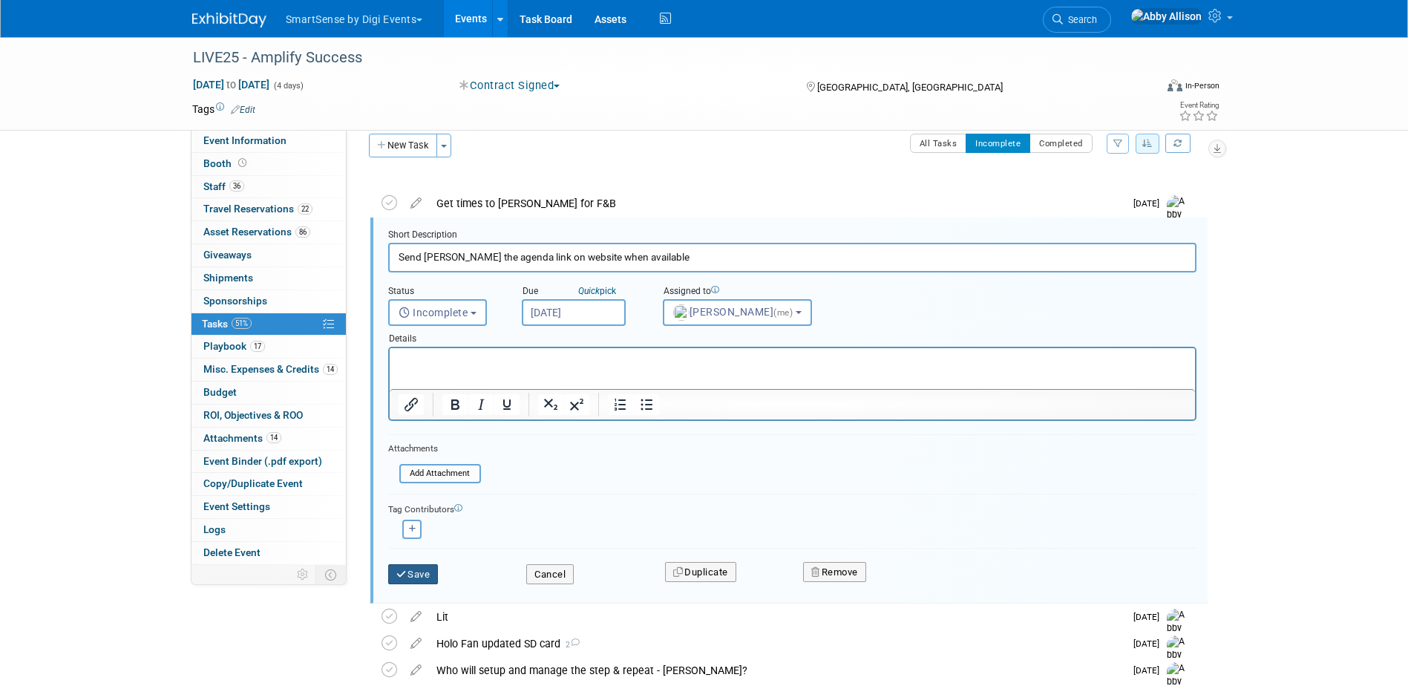
click at [414, 571] on button "Save" at bounding box center [413, 574] width 50 height 21
